Goal: Check status: Check status

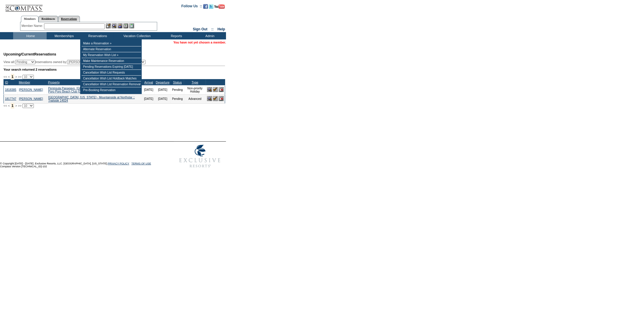
click at [79, 16] on link "Reservations" at bounding box center [69, 19] width 22 height 6
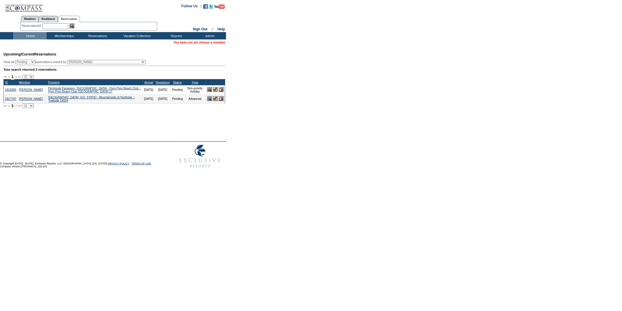
click at [58, 22] on div "Member Name: Destination or Residence: ReservationId:" at bounding box center [88, 26] width 137 height 8
click at [57, 26] on input "text" at bounding box center [56, 26] width 26 height 6
paste input "1819140"
type input "1819140"
click at [74, 26] on img at bounding box center [71, 25] width 5 height 5
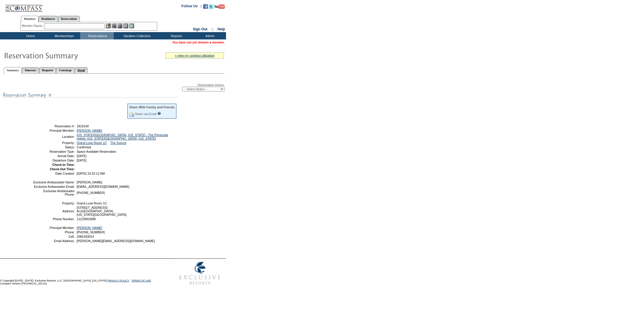
click at [88, 67] on link "Detail" at bounding box center [81, 70] width 13 height 6
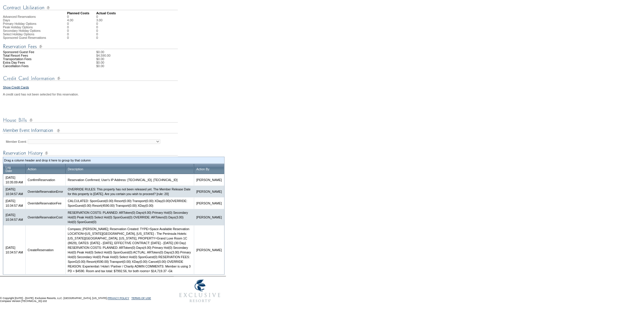
scroll to position [194, 0]
drag, startPoint x: 141, startPoint y: 268, endPoint x: 155, endPoint y: 269, distance: 13.7
click at [155, 269] on td "Compass; Galen Kelly; Reservation Created: TYPE=Space Available Reservation LOC…" at bounding box center [129, 249] width 129 height 49
copy td "$7992.56"
